Goal: Information Seeking & Learning: Learn about a topic

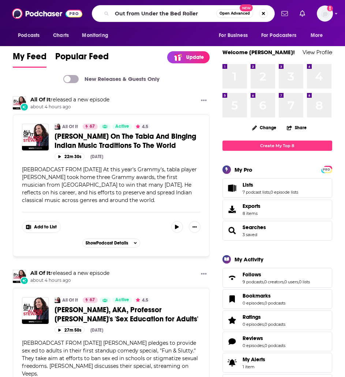
type input "Out from Under the Bed Roller"
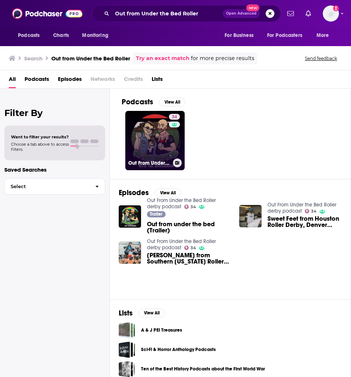
click at [158, 167] on div "Out From Under the Bed Roller derby podcast" at bounding box center [154, 163] width 53 height 9
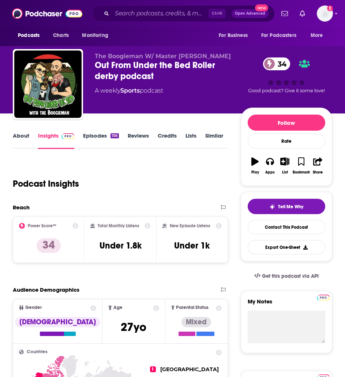
click at [94, 136] on link "Episodes 156" at bounding box center [101, 140] width 36 height 17
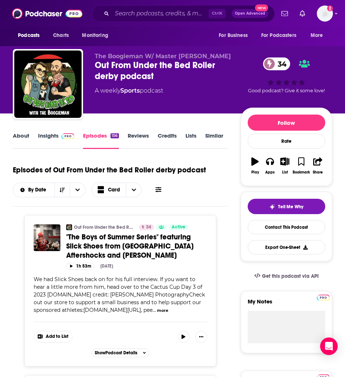
click at [53, 136] on link "Insights" at bounding box center [56, 140] width 36 height 17
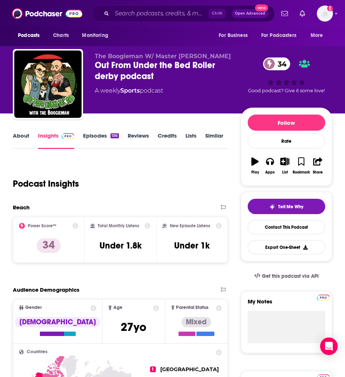
click at [19, 133] on link "About" at bounding box center [21, 140] width 16 height 17
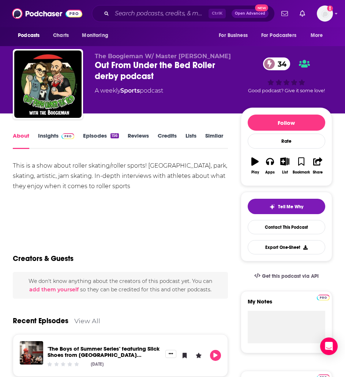
click at [146, 135] on link "Reviews" at bounding box center [138, 140] width 21 height 17
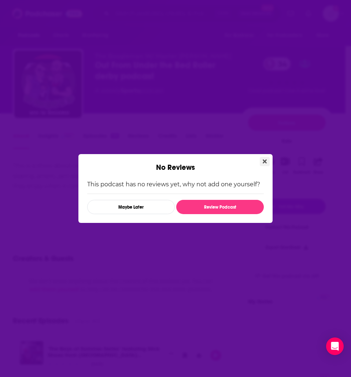
click at [267, 160] on button "Close" at bounding box center [265, 161] width 10 height 9
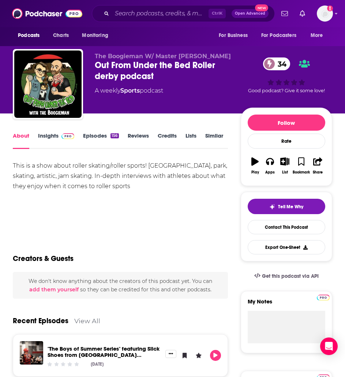
click at [50, 143] on link "Insights" at bounding box center [56, 140] width 36 height 17
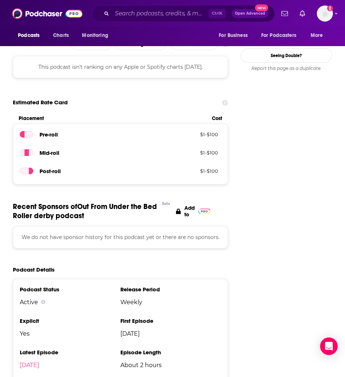
scroll to position [439, 0]
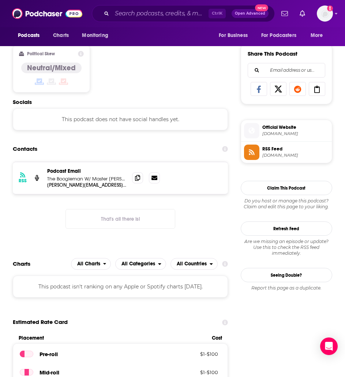
click at [183, 219] on div "RSS Podcast Email The Boogieman W/ Master Sedator mullins.patrick67@gmail.com m…" at bounding box center [120, 201] width 215 height 79
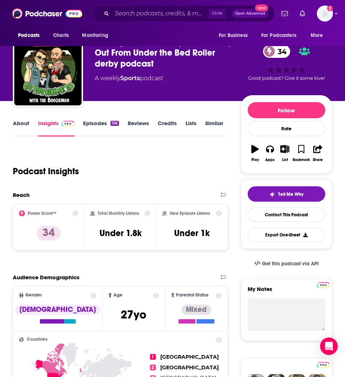
scroll to position [0, 0]
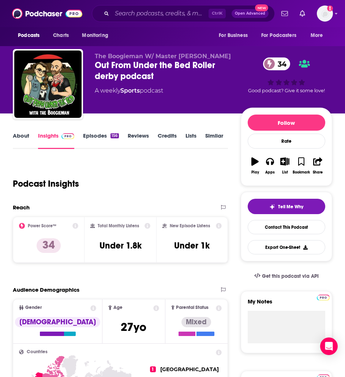
click at [25, 139] on link "About" at bounding box center [21, 140] width 16 height 17
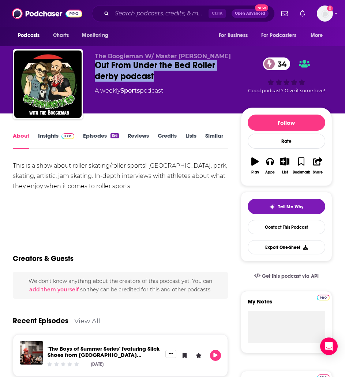
drag, startPoint x: 161, startPoint y: 75, endPoint x: 92, endPoint y: 68, distance: 69.6
click at [92, 68] on div "The Boogieman W/ Master Sedator Out From Under the Bed Roller derby podcast 34 …" at bounding box center [173, 85] width 320 height 73
copy h1 "Out From Under the Bed Roller derby podcast"
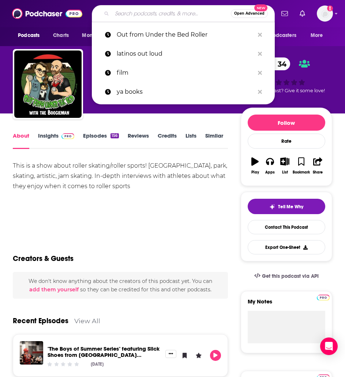
click at [131, 16] on input "Search podcasts, credits, & more..." at bounding box center [171, 14] width 119 height 12
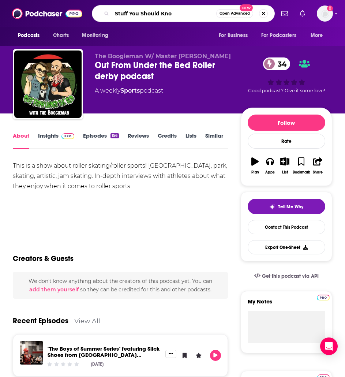
type input "Stuff You Should Know"
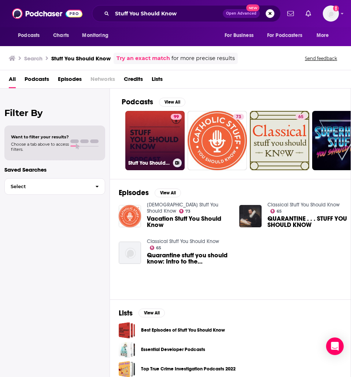
click at [149, 162] on h3 "Stuff You Should Know" at bounding box center [149, 163] width 42 height 6
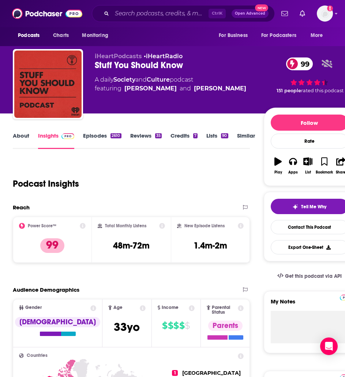
click at [97, 139] on link "Episodes 2610" at bounding box center [102, 140] width 38 height 17
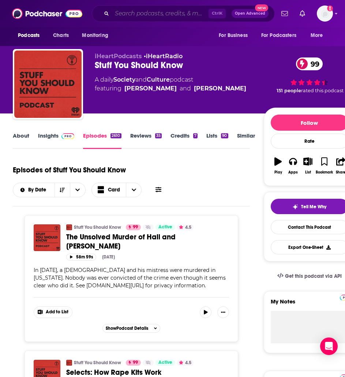
click at [165, 10] on input "Search podcasts, credits, & more..." at bounding box center [160, 14] width 97 height 12
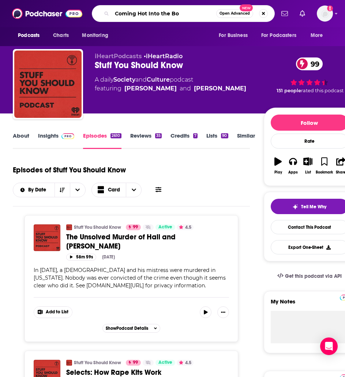
type input "Coming Hot Into the Box"
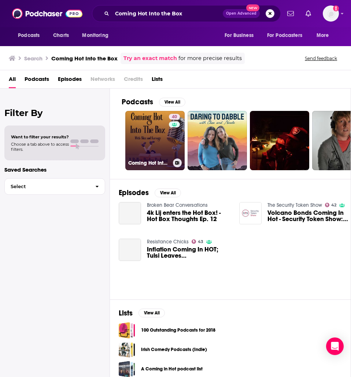
click at [147, 163] on h3 "Coming Hot Into The Box with Slice and Karnage: A Roller Derby Podcast" at bounding box center [149, 163] width 42 height 6
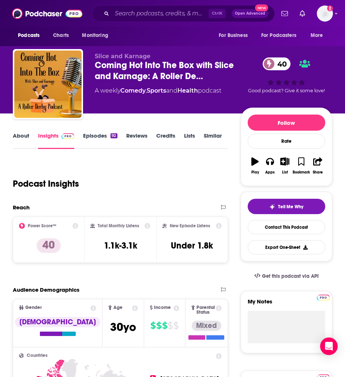
click at [94, 142] on link "Episodes 92" at bounding box center [100, 140] width 34 height 17
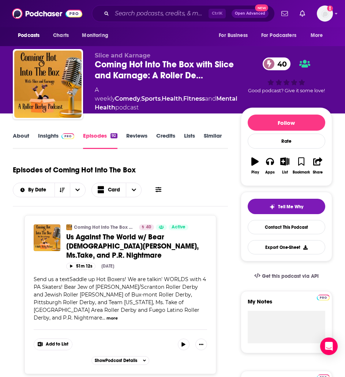
click at [140, 134] on link "Reviews" at bounding box center [136, 140] width 21 height 17
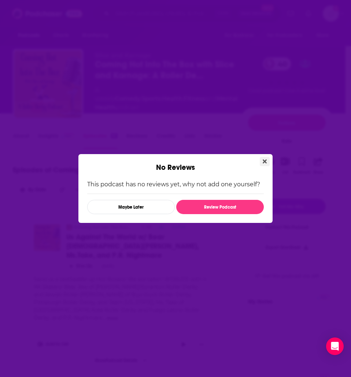
click at [263, 163] on icon "Close" at bounding box center [265, 162] width 4 height 4
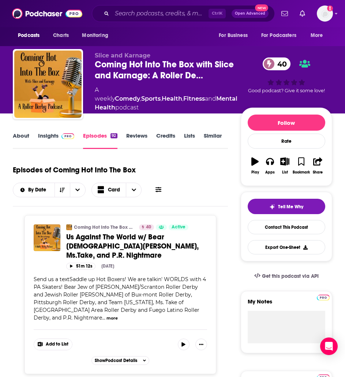
click at [63, 138] on img at bounding box center [68, 136] width 13 height 6
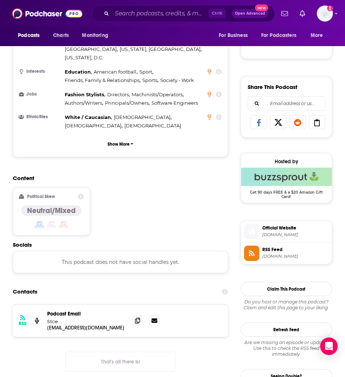
scroll to position [513, 0]
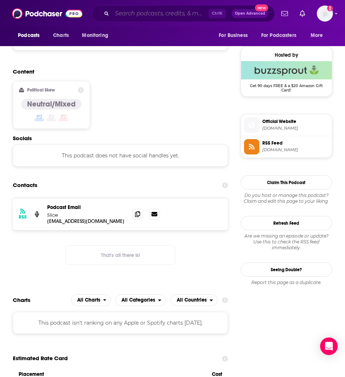
click at [125, 17] on input "Search podcasts, credits, & more..." at bounding box center [160, 14] width 97 height 12
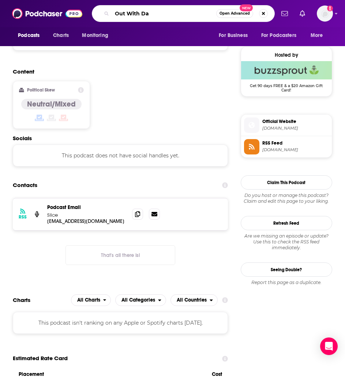
type input "Out With Dan"
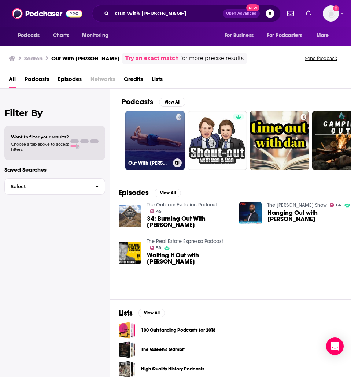
click at [140, 161] on h3 "Out With Dan" at bounding box center [149, 163] width 42 height 6
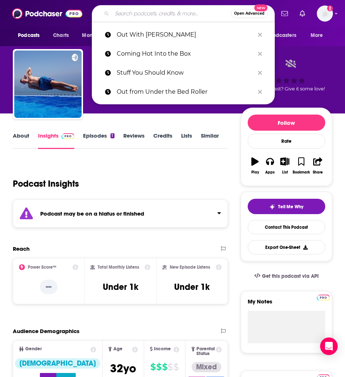
click at [154, 16] on input "Search podcasts, credits, & more..." at bounding box center [171, 14] width 119 height 12
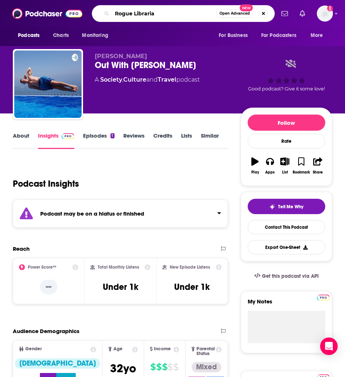
type input "Rogue Librarian"
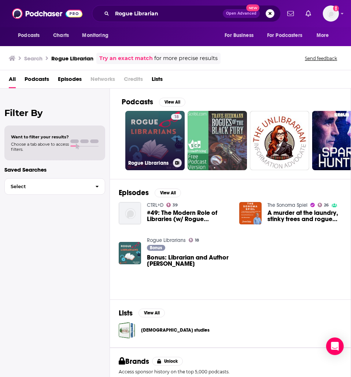
click at [159, 164] on h3 "Rogue Librarians" at bounding box center [149, 163] width 42 height 6
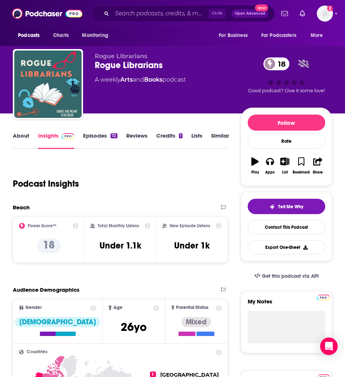
click at [93, 139] on link "Episodes 72" at bounding box center [100, 140] width 34 height 17
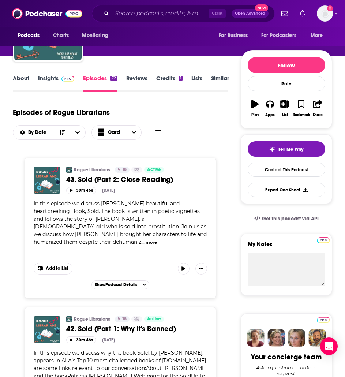
scroll to position [256, 0]
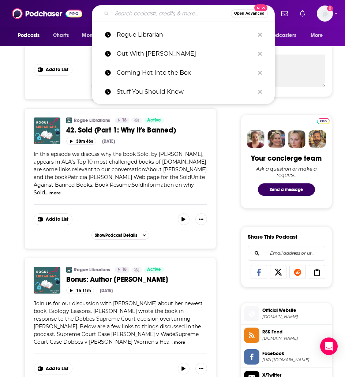
click at [137, 14] on input "Search podcasts, credits, & more..." at bounding box center [171, 14] width 119 height 12
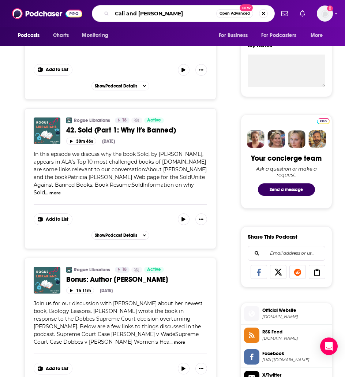
type input "Cali and Craig Talk"
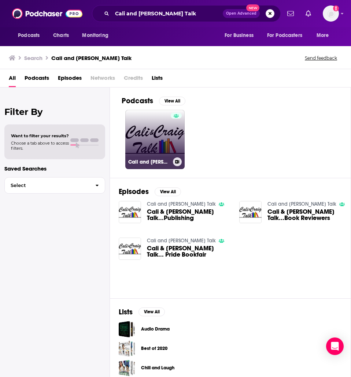
click at [138, 150] on link "Cali and Craig Talk" at bounding box center [154, 139] width 59 height 59
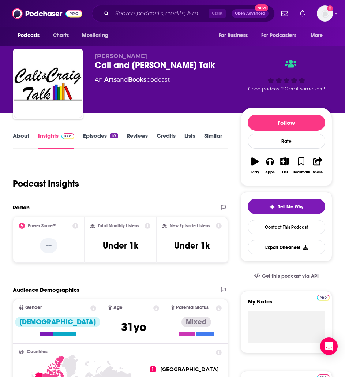
click at [96, 139] on link "Episodes 47" at bounding box center [100, 140] width 34 height 17
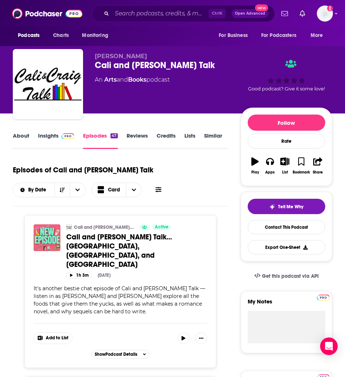
click at [20, 137] on link "About" at bounding box center [21, 140] width 16 height 17
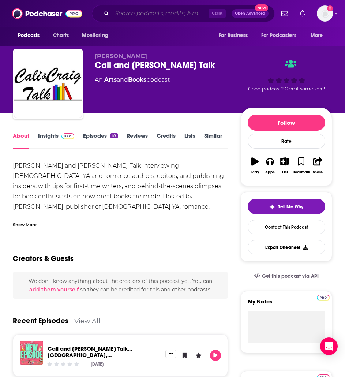
click at [121, 12] on input "Search podcasts, credits, & more..." at bounding box center [160, 14] width 97 height 12
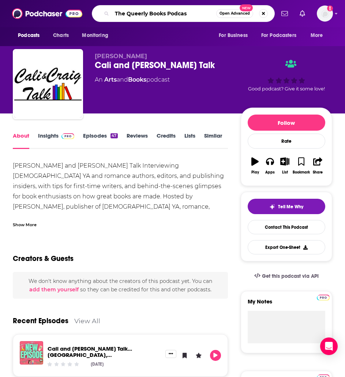
type input "The Queerly Books Podcast"
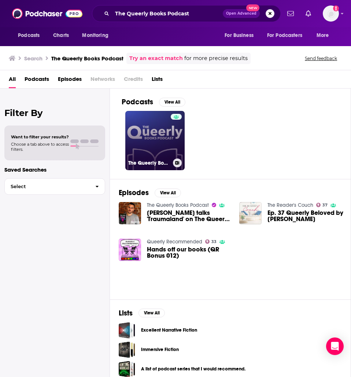
click at [150, 142] on link "The Queerly Books Podcast" at bounding box center [154, 140] width 59 height 59
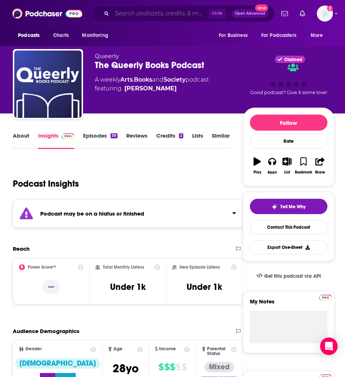
click at [145, 11] on input "Search podcasts, credits, & more..." at bounding box center [160, 14] width 97 height 12
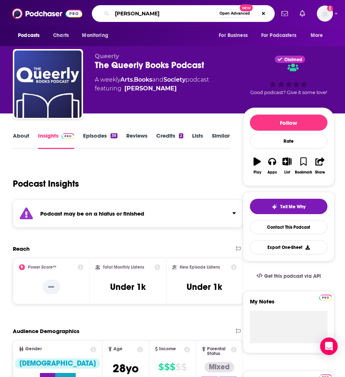
type input "Anita Kelly"
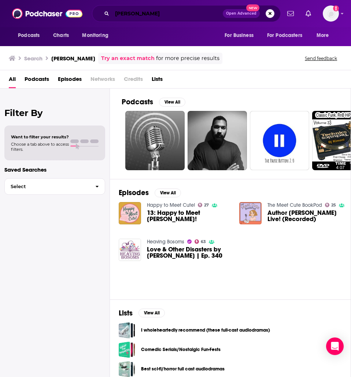
click at [156, 16] on input "Anita Kelly" at bounding box center [167, 14] width 111 height 12
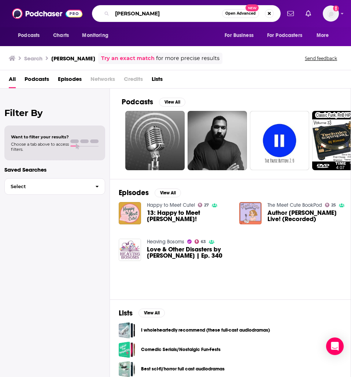
click at [155, 16] on input "Anita Kelly" at bounding box center [167, 14] width 110 height 12
type input "Lez Talk About Books"
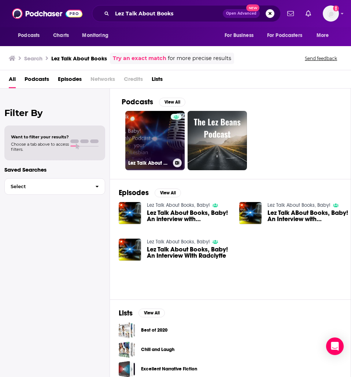
click at [141, 165] on h3 "Lez Talk About Books, Baby!" at bounding box center [149, 163] width 42 height 6
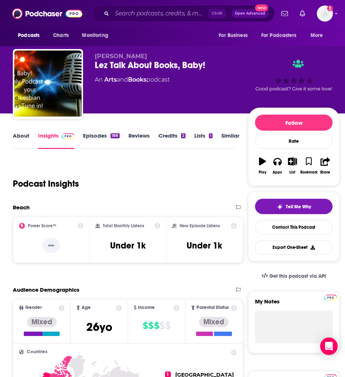
click at [109, 135] on link "Episodes 188" at bounding box center [101, 140] width 36 height 17
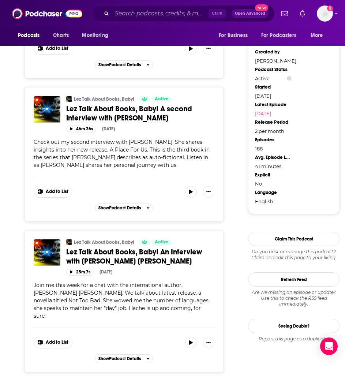
scroll to position [732, 0]
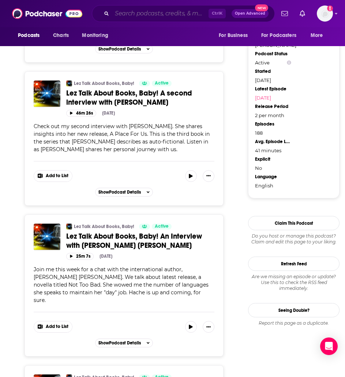
click at [146, 18] on input "Search podcasts, credits, & more..." at bounding box center [160, 14] width 97 height 12
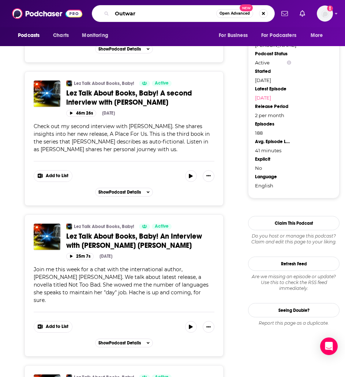
type input "Outward"
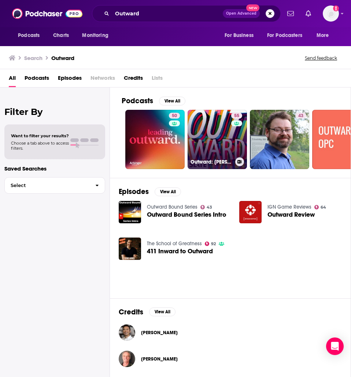
click at [208, 161] on h3 "Outward: Slate's LGBTQ podcast" at bounding box center [211, 162] width 42 height 6
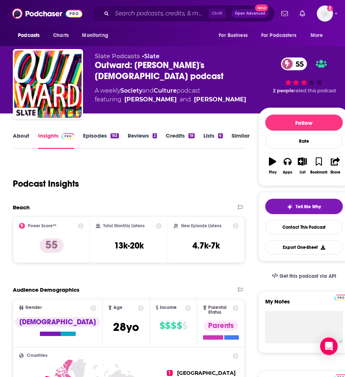
click at [101, 134] on link "Episodes 163" at bounding box center [101, 140] width 36 height 17
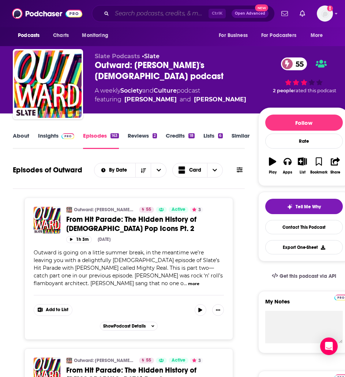
click at [160, 13] on input "Search podcasts, credits, & more..." at bounding box center [160, 14] width 97 height 12
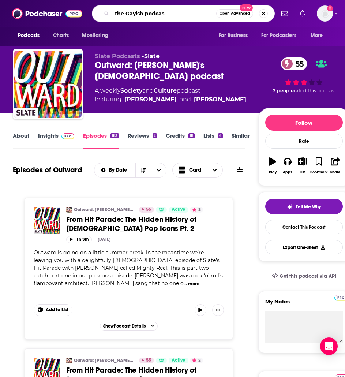
type input "the Gayish podcast"
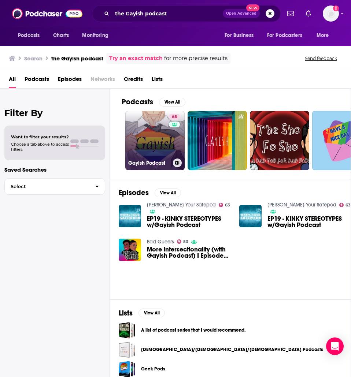
click at [158, 162] on h3 "Gayish Podcast" at bounding box center [149, 163] width 42 height 6
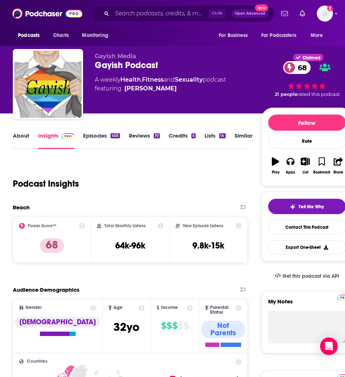
click at [99, 136] on link "Episodes 455" at bounding box center [101, 140] width 37 height 17
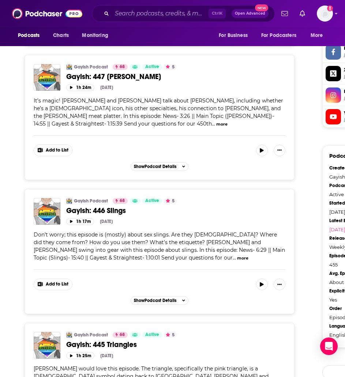
scroll to position [696, 0]
